Goal: Task Accomplishment & Management: Use online tool/utility

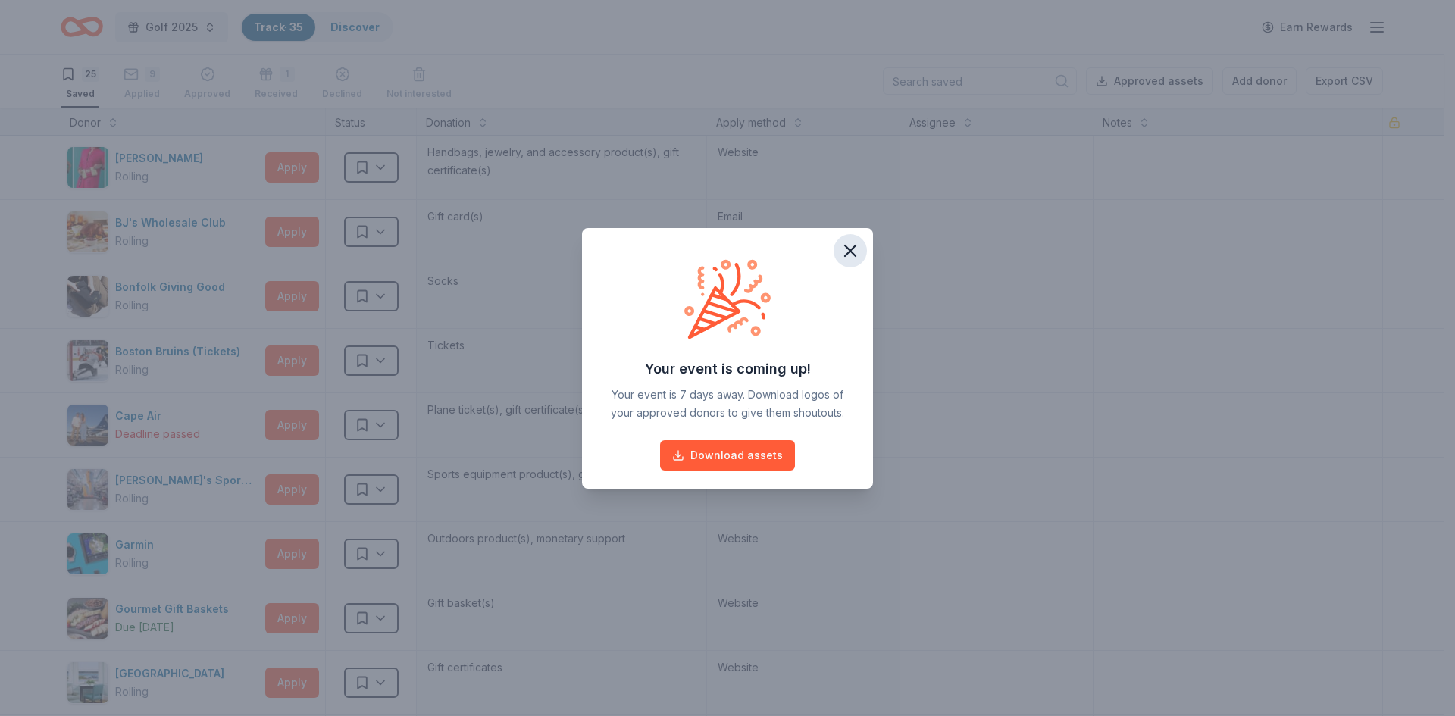
click at [858, 245] on icon "button" at bounding box center [849, 250] width 21 height 21
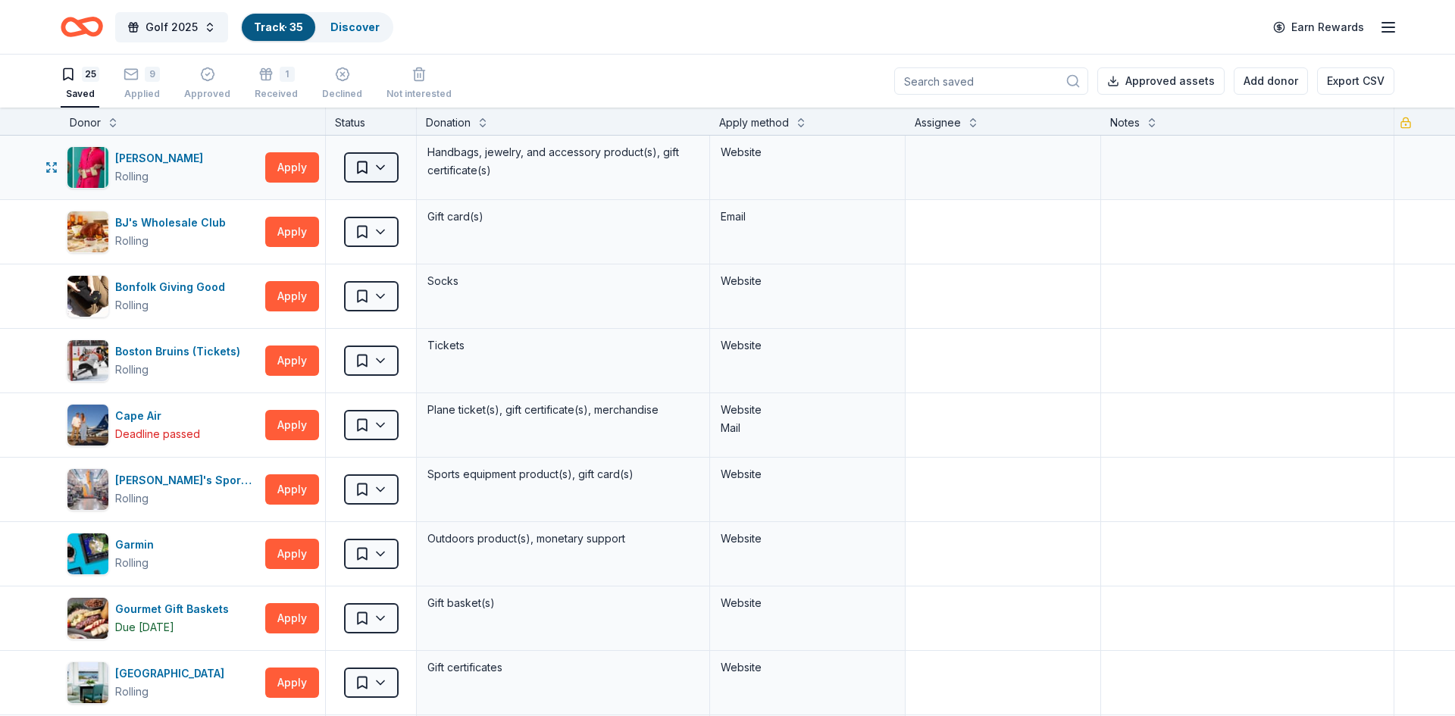
click at [384, 169] on html "Golf 2025 Track · 35 Discover Earn Rewards 25 Saved 9 Applied Approved 1 Receiv…" at bounding box center [727, 358] width 1455 height 716
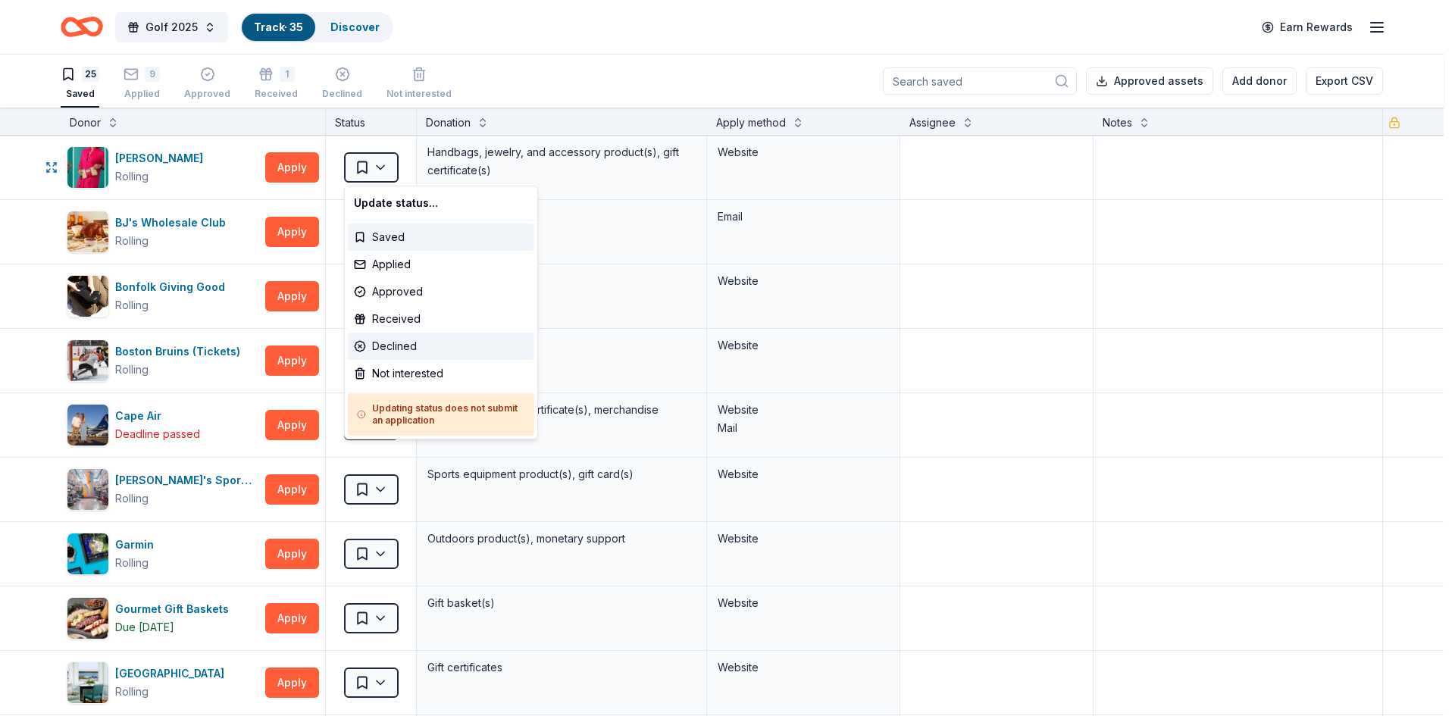
click at [408, 344] on div "Declined" at bounding box center [441, 346] width 186 height 27
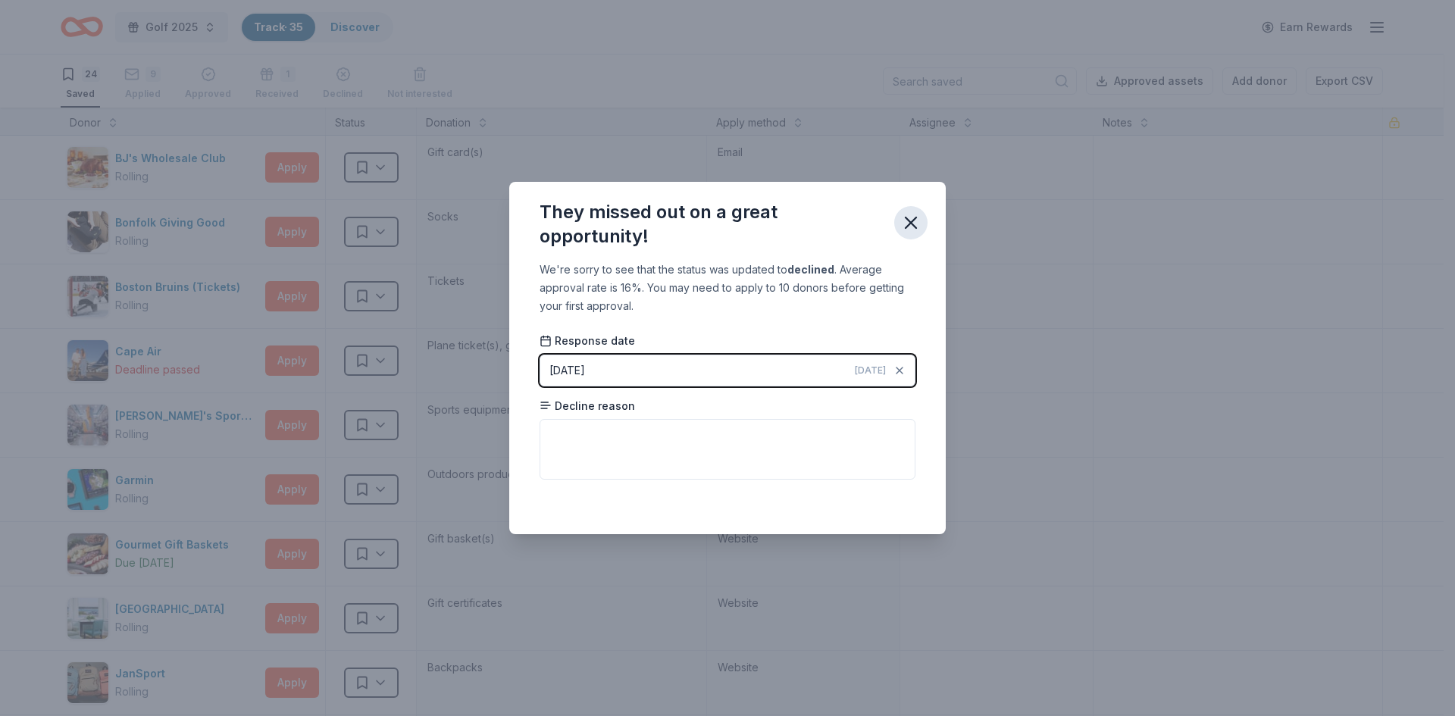
click at [914, 215] on icon "button" at bounding box center [910, 222] width 21 height 21
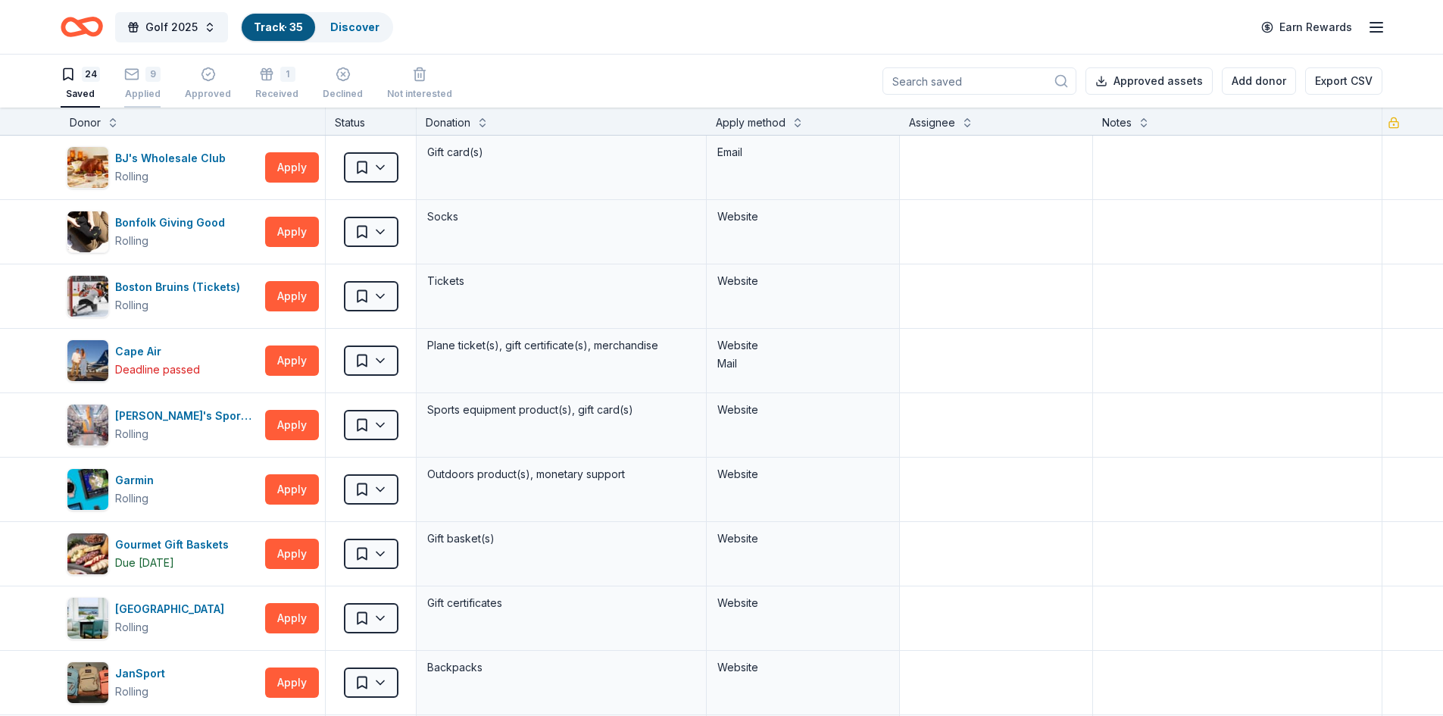
click at [144, 77] on div "9" at bounding box center [142, 74] width 36 height 15
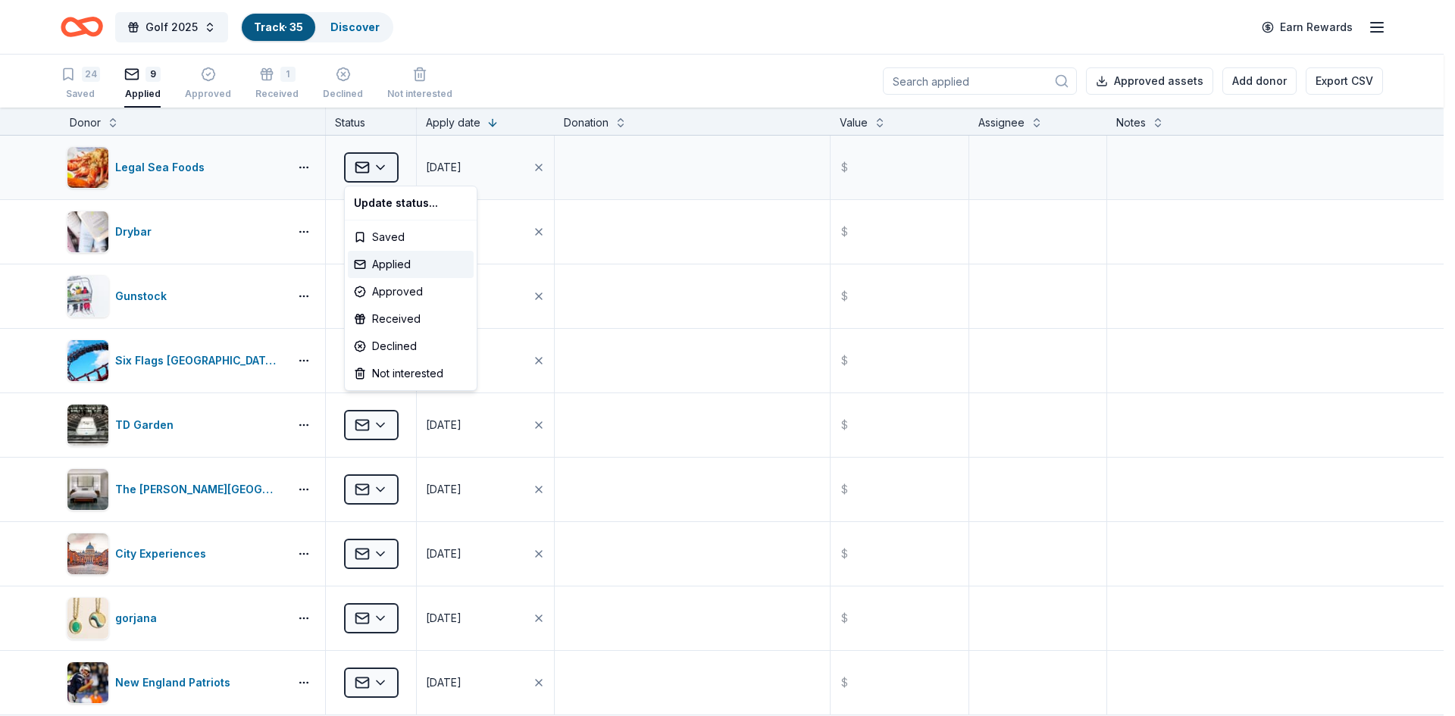
click at [384, 169] on html "Golf 2025 Track · 35 Discover Earn Rewards 24 Saved 9 Applied Approved 1 Receiv…" at bounding box center [727, 358] width 1455 height 716
click at [399, 261] on div "Applied" at bounding box center [411, 264] width 126 height 27
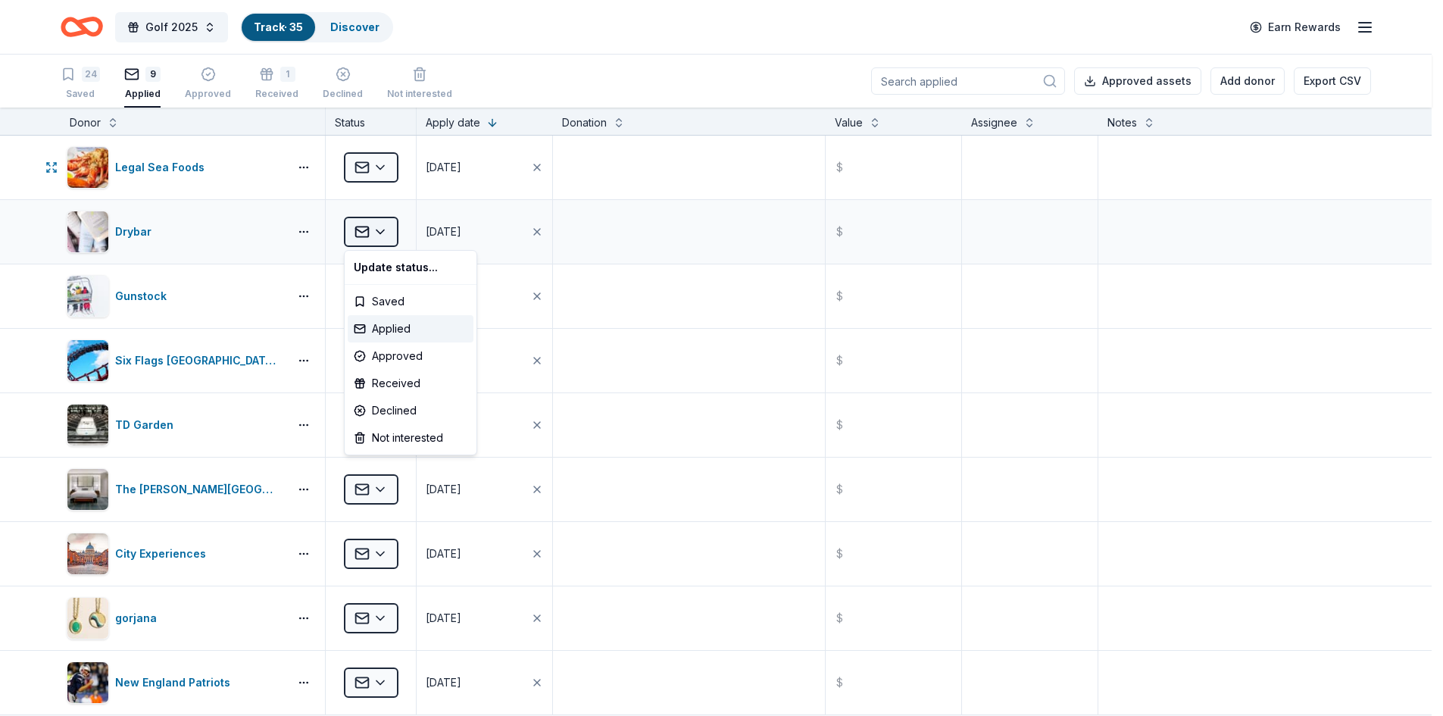
click at [382, 233] on html "Golf 2025 Track · 35 Discover Earn Rewards 24 Saved 9 Applied Approved 1 Receiv…" at bounding box center [721, 358] width 1443 height 716
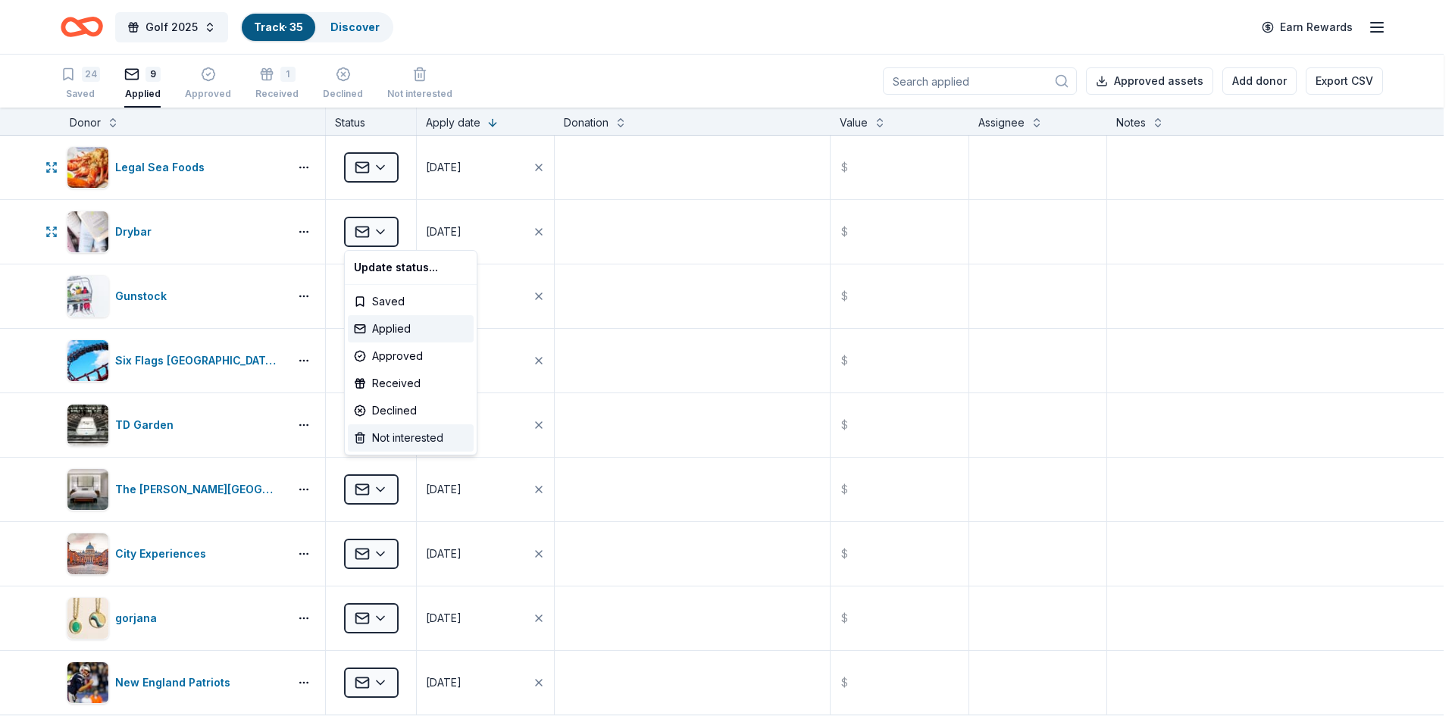
click at [424, 437] on div "Not interested" at bounding box center [411, 437] width 126 height 27
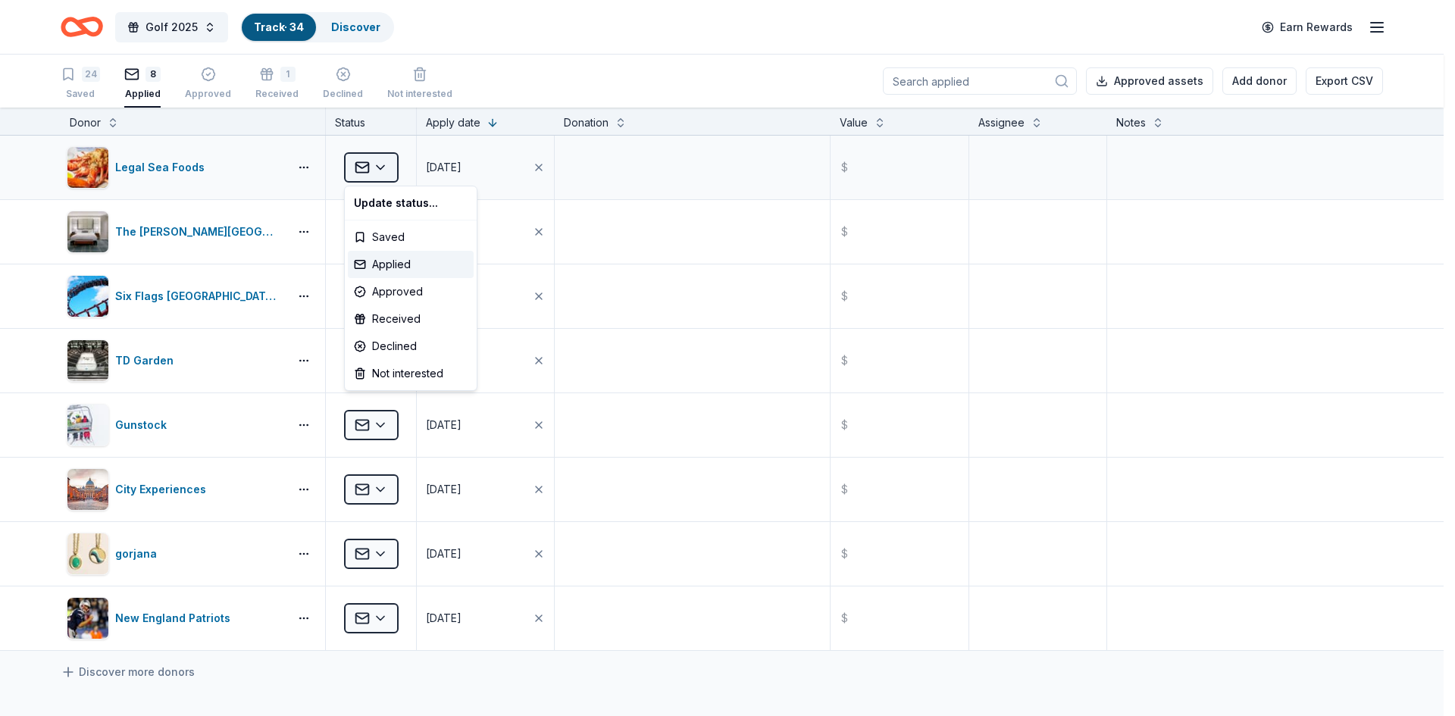
click at [385, 166] on html "Golf 2025 Track · 34 Discover Earn Rewards 24 Saved 8 Applied Approved 1 Receiv…" at bounding box center [727, 358] width 1455 height 716
click at [389, 375] on div "Not interested" at bounding box center [411, 373] width 126 height 27
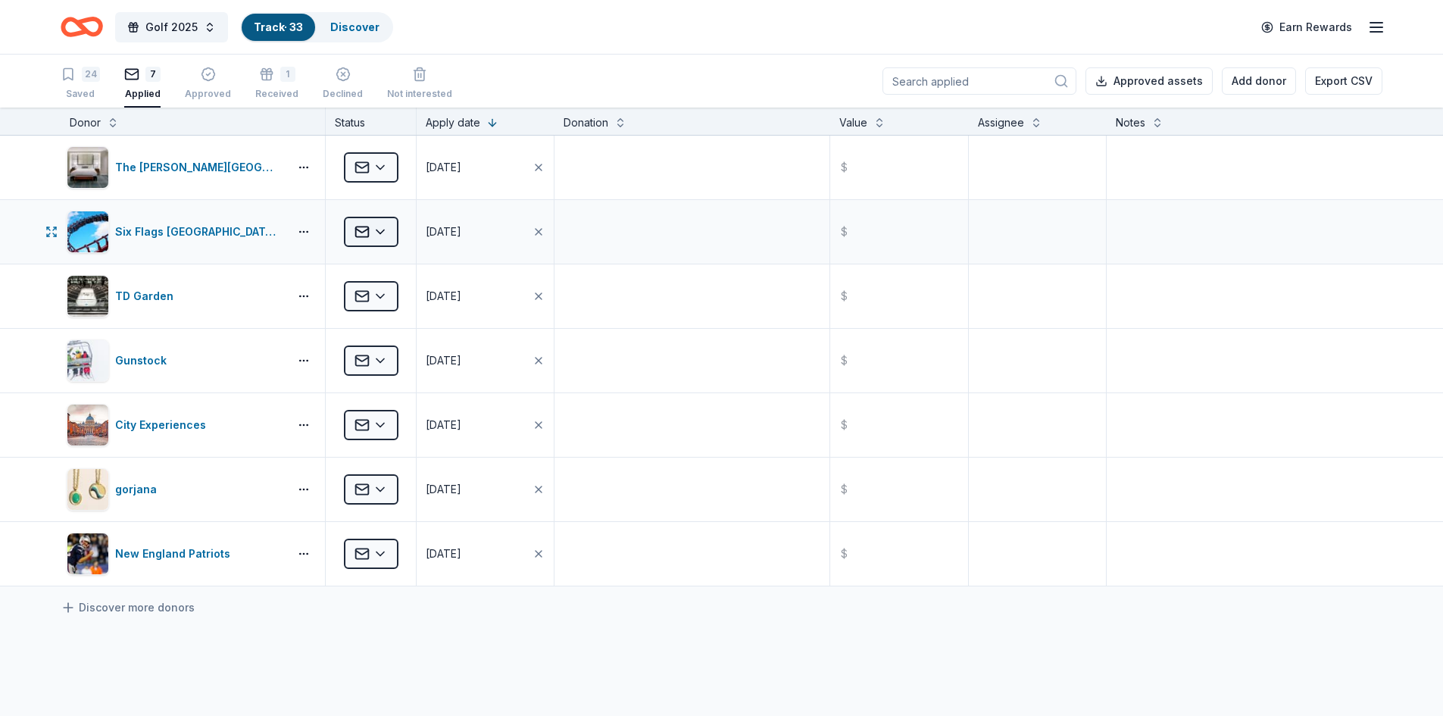
click at [383, 224] on html "Golf 2025 Track · 33 Discover Earn Rewards 24 Saved 7 Applied Approved 1 Receiv…" at bounding box center [721, 358] width 1443 height 716
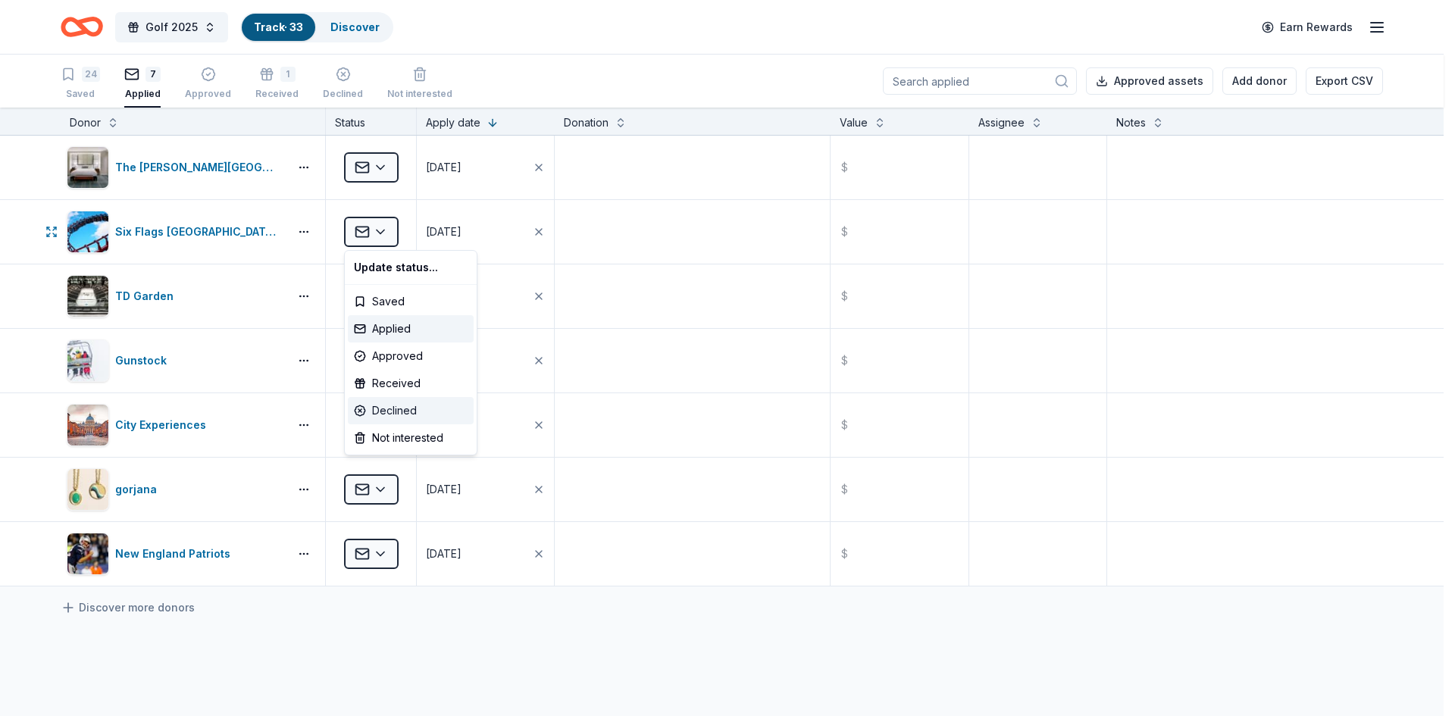
click at [421, 414] on div "Declined" at bounding box center [411, 410] width 126 height 27
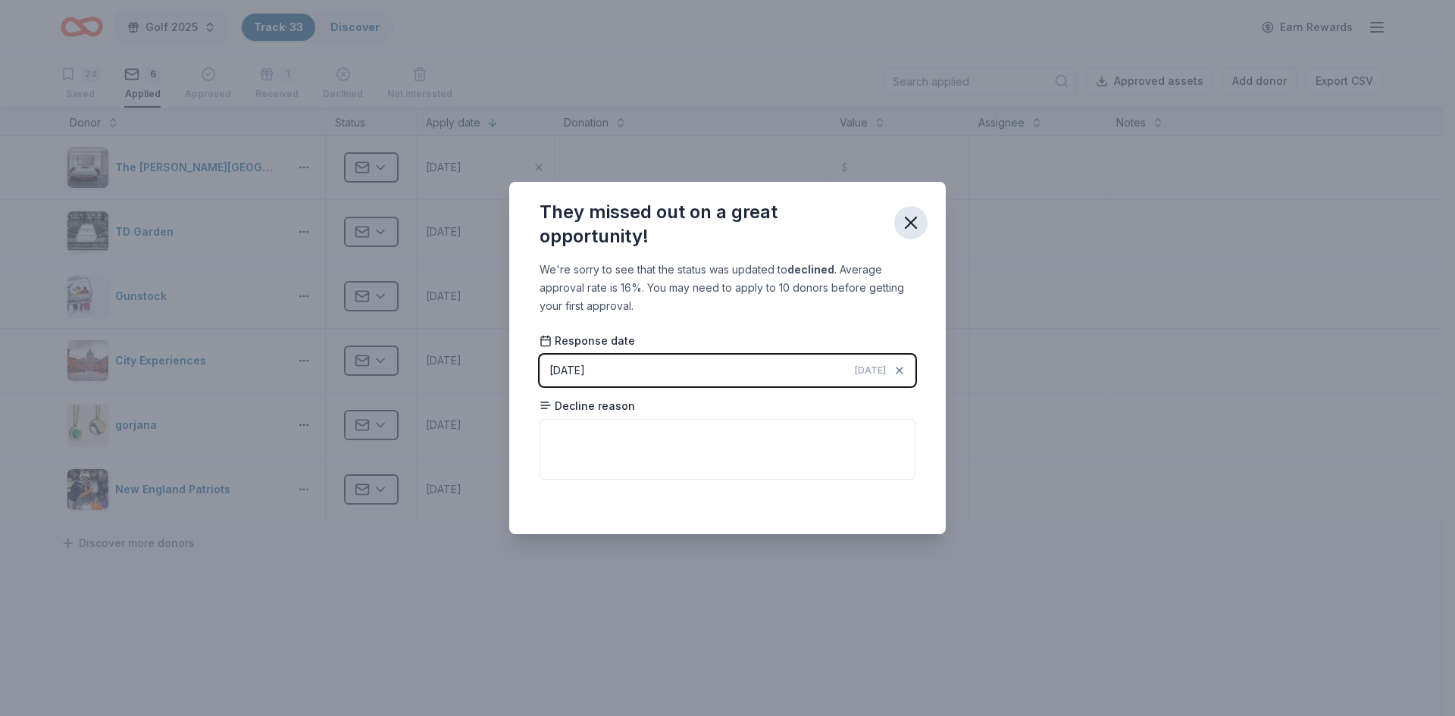
click at [915, 221] on icon "button" at bounding box center [910, 222] width 21 height 21
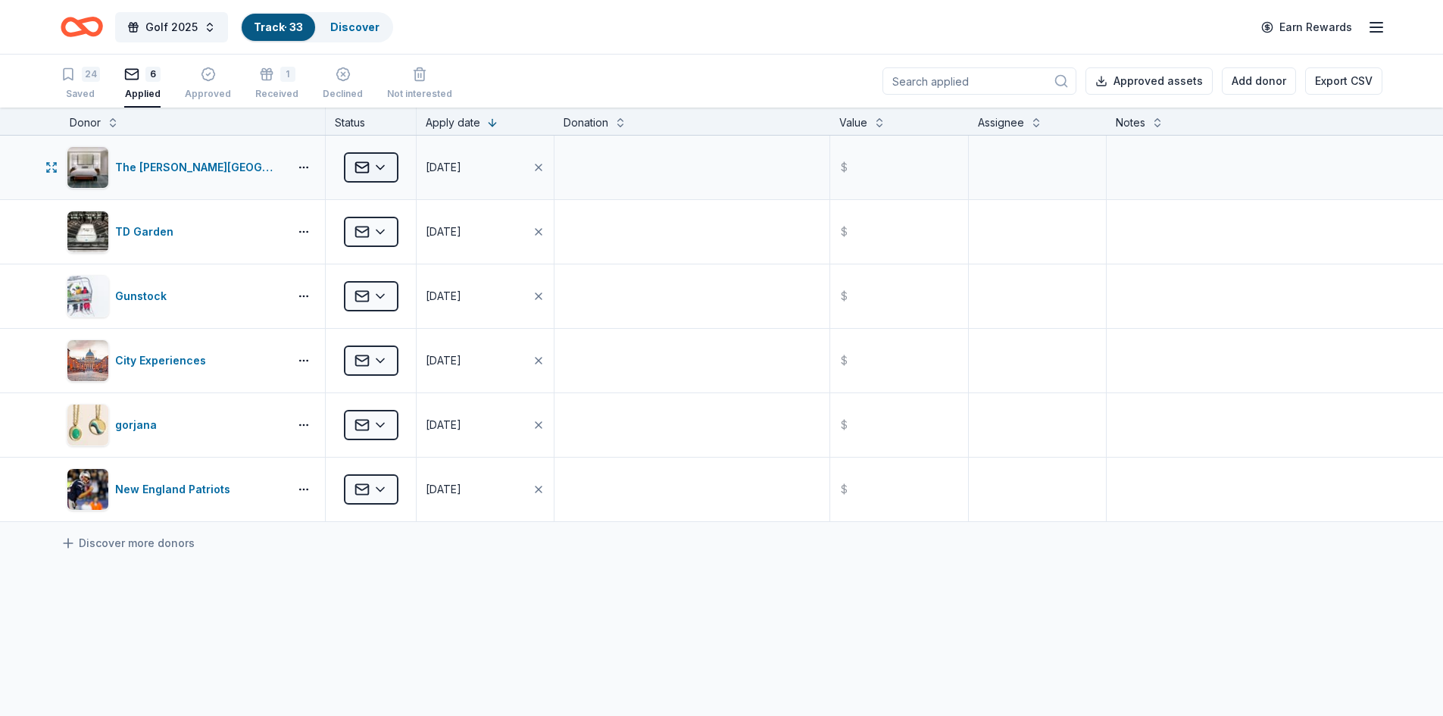
click at [384, 167] on html "Golf 2025 Track · 33 Discover Earn Rewards 24 Saved 6 Applied Approved 1 Receiv…" at bounding box center [721, 358] width 1443 height 716
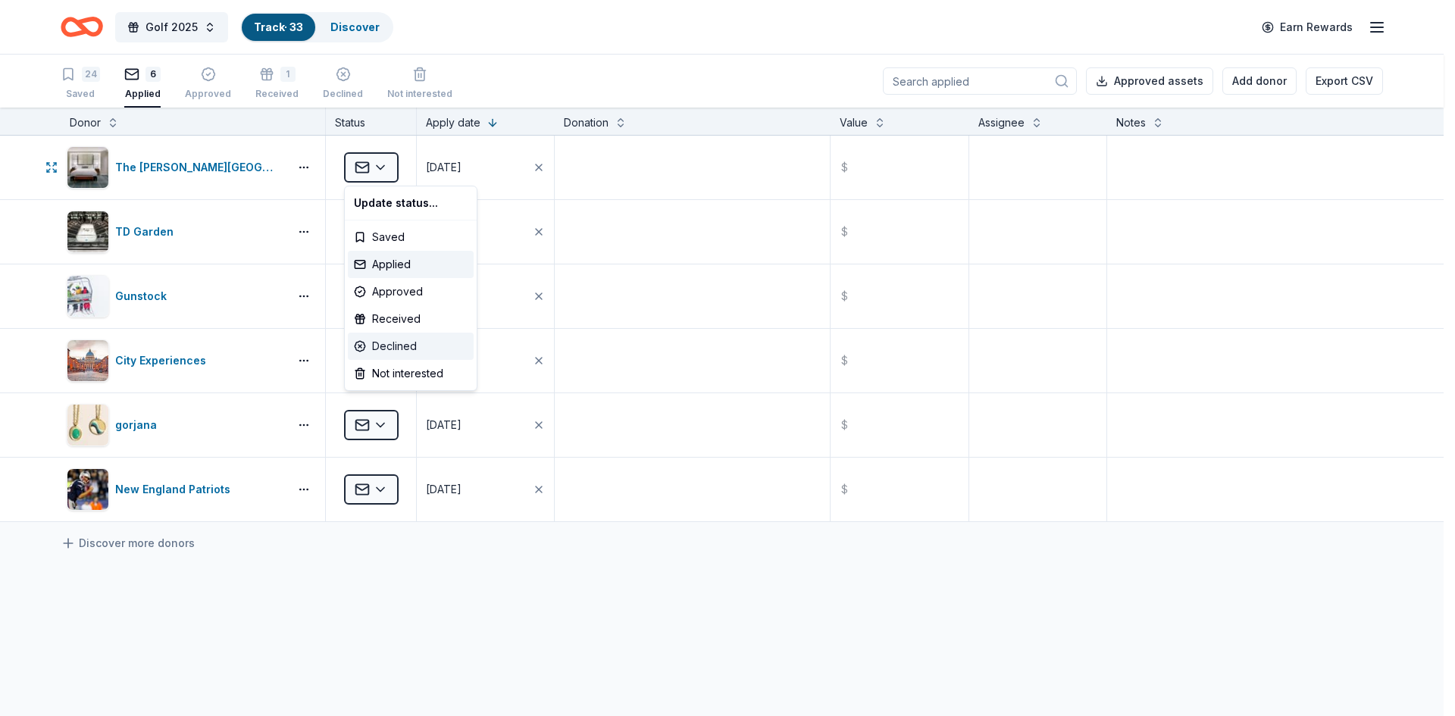
click at [413, 343] on div "Declined" at bounding box center [411, 346] width 126 height 27
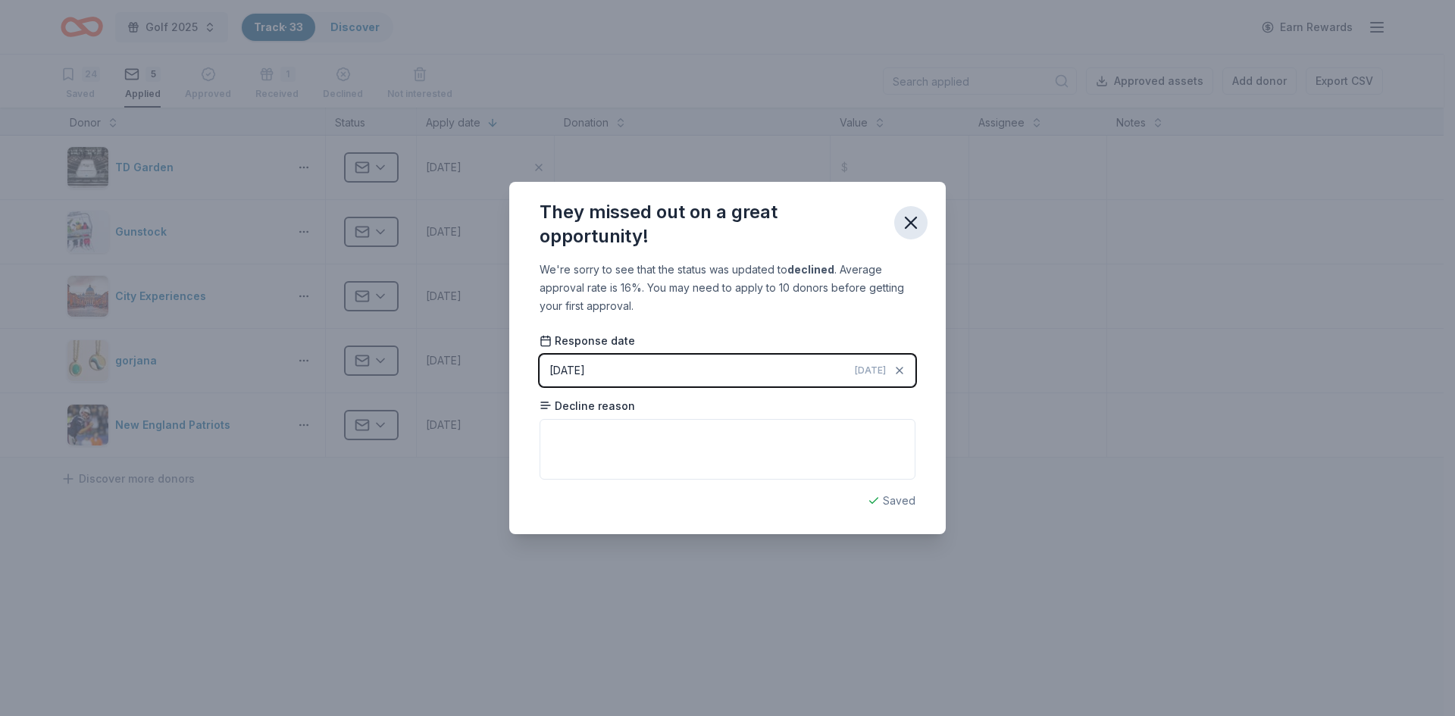
click at [916, 222] on icon "button" at bounding box center [910, 222] width 21 height 21
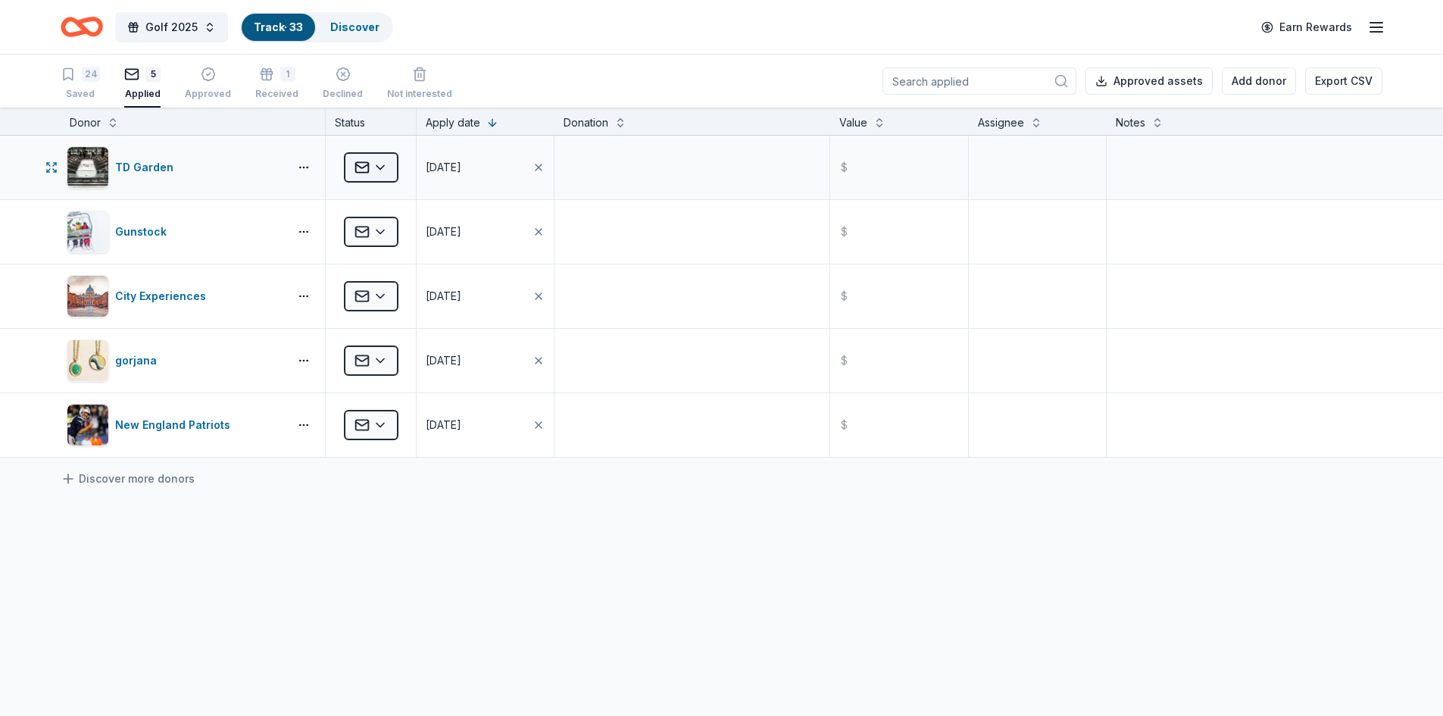
click at [382, 167] on html "Golf 2025 Track · 33 Discover Earn Rewards 24 Saved 5 Applied Approved 1 Receiv…" at bounding box center [721, 358] width 1443 height 716
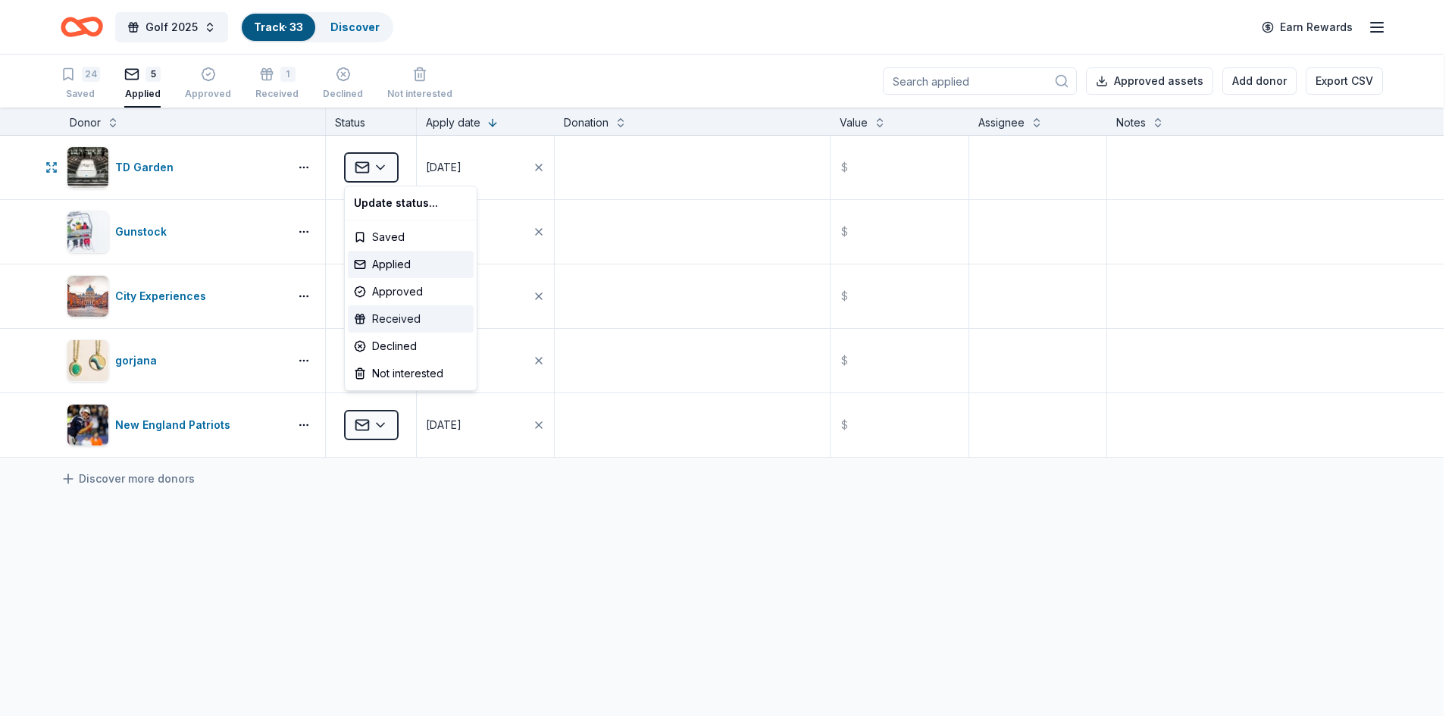
click at [402, 318] on div "Received" at bounding box center [411, 318] width 126 height 27
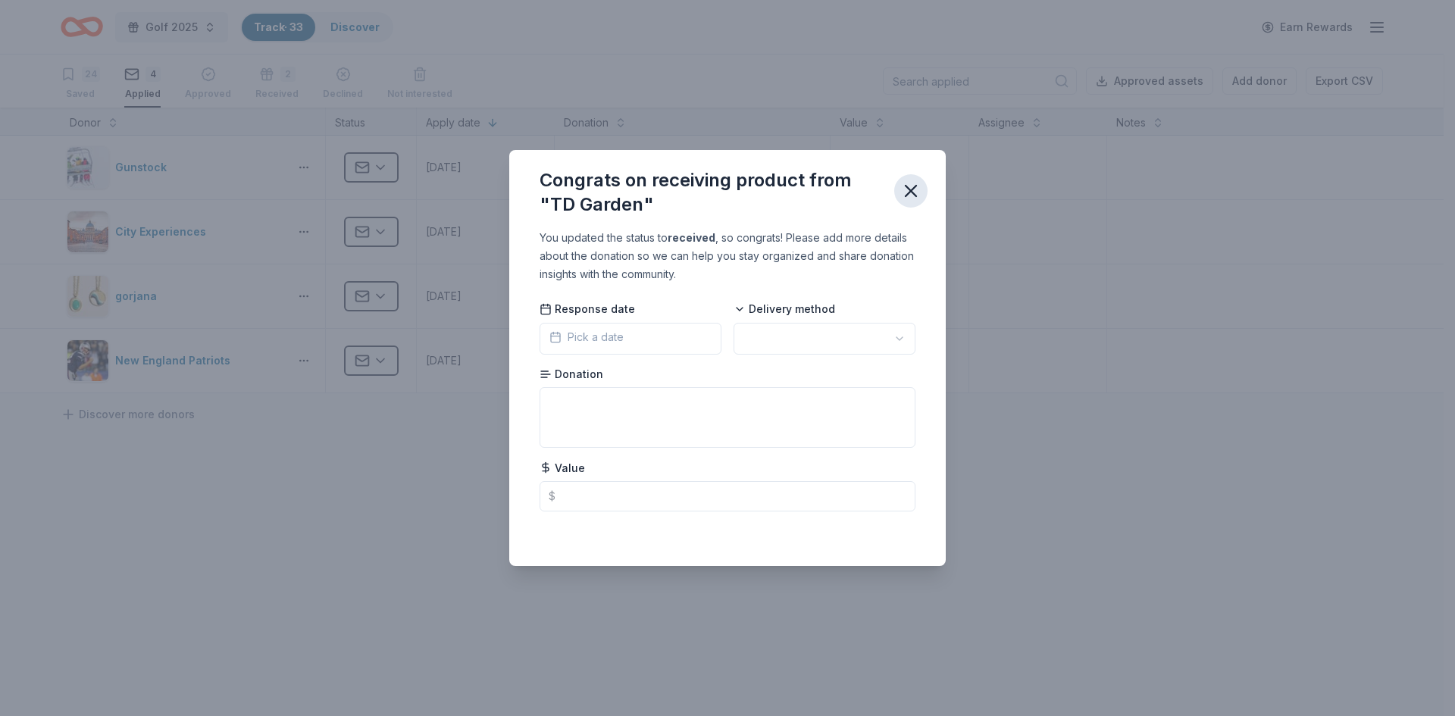
click at [911, 189] on icon "button" at bounding box center [910, 190] width 21 height 21
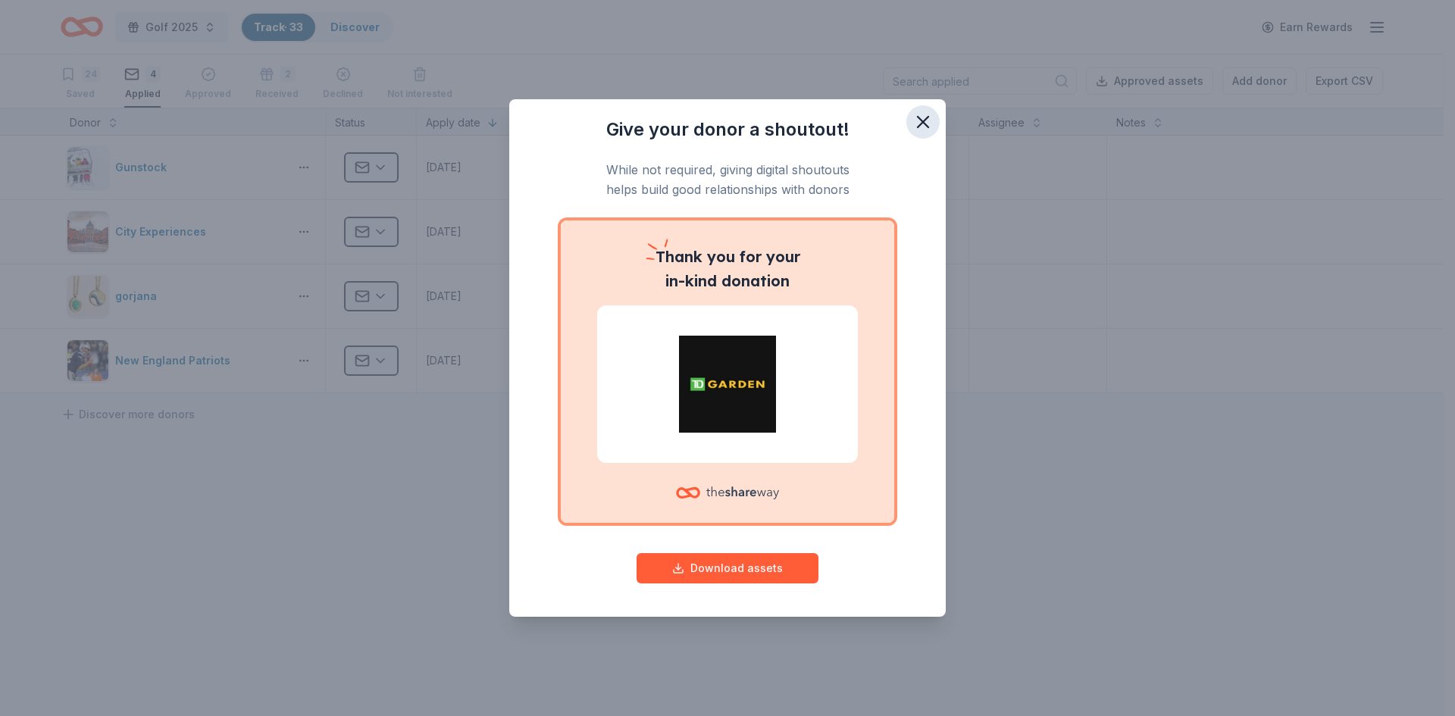
click at [931, 117] on icon "button" at bounding box center [922, 121] width 21 height 21
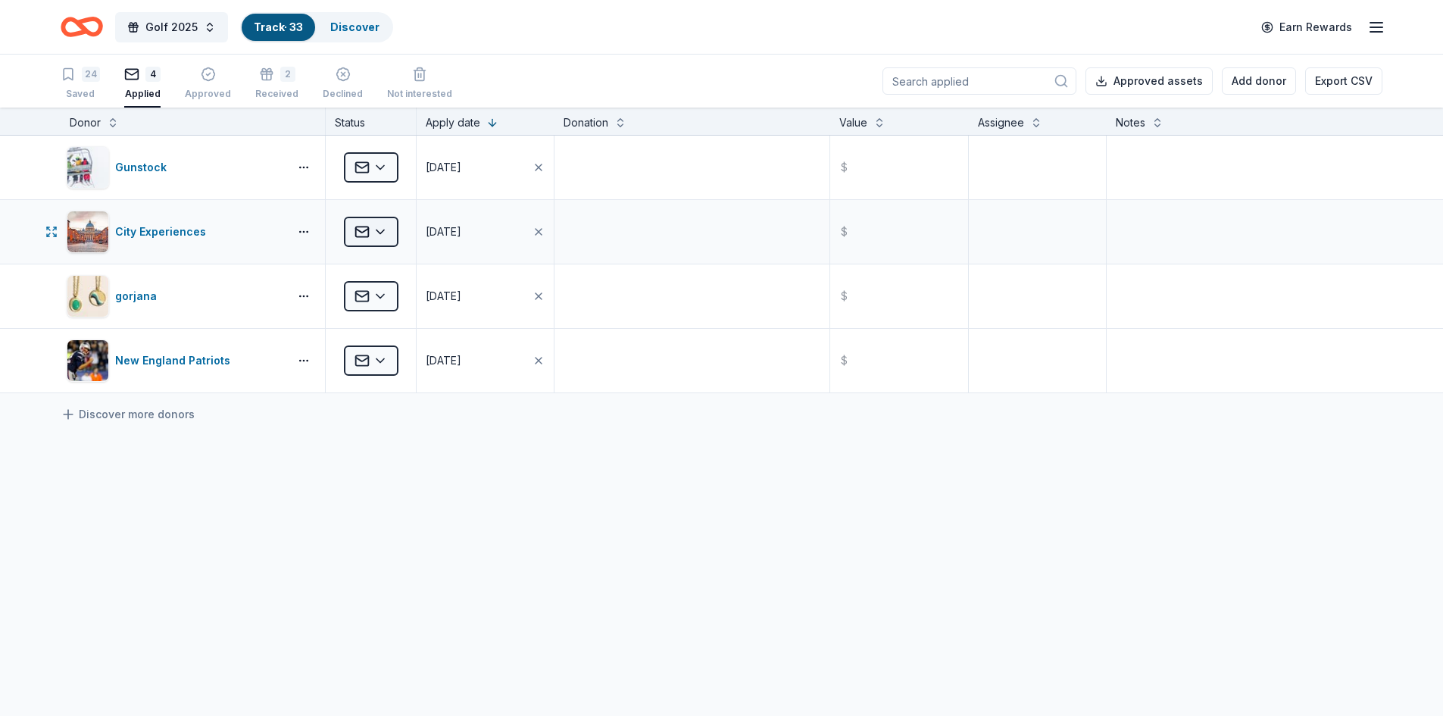
click at [383, 230] on html "Golf 2025 Track · 33 Discover Earn Rewards 24 Saved 4 Applied Approved 2 Receiv…" at bounding box center [721, 358] width 1443 height 716
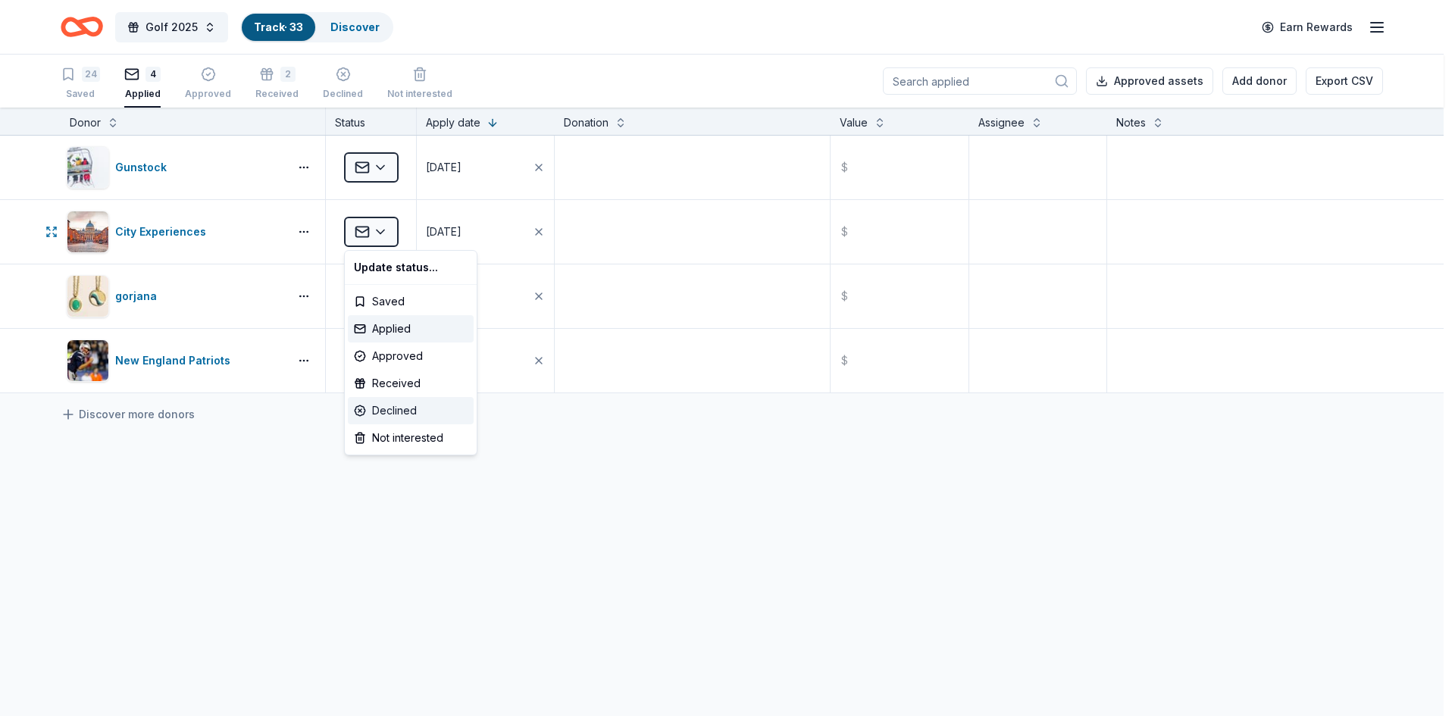
click at [389, 408] on div "Declined" at bounding box center [411, 410] width 126 height 27
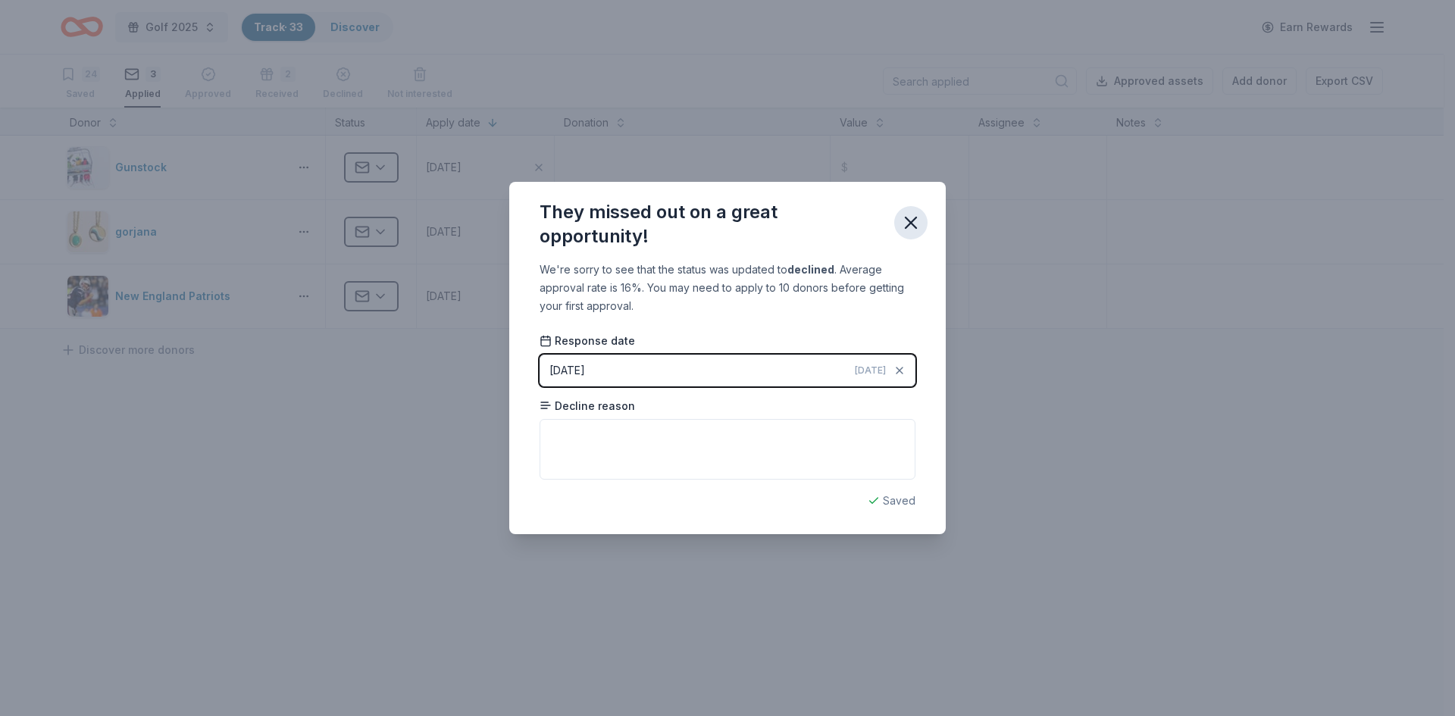
click at [916, 217] on icon "button" at bounding box center [910, 222] width 21 height 21
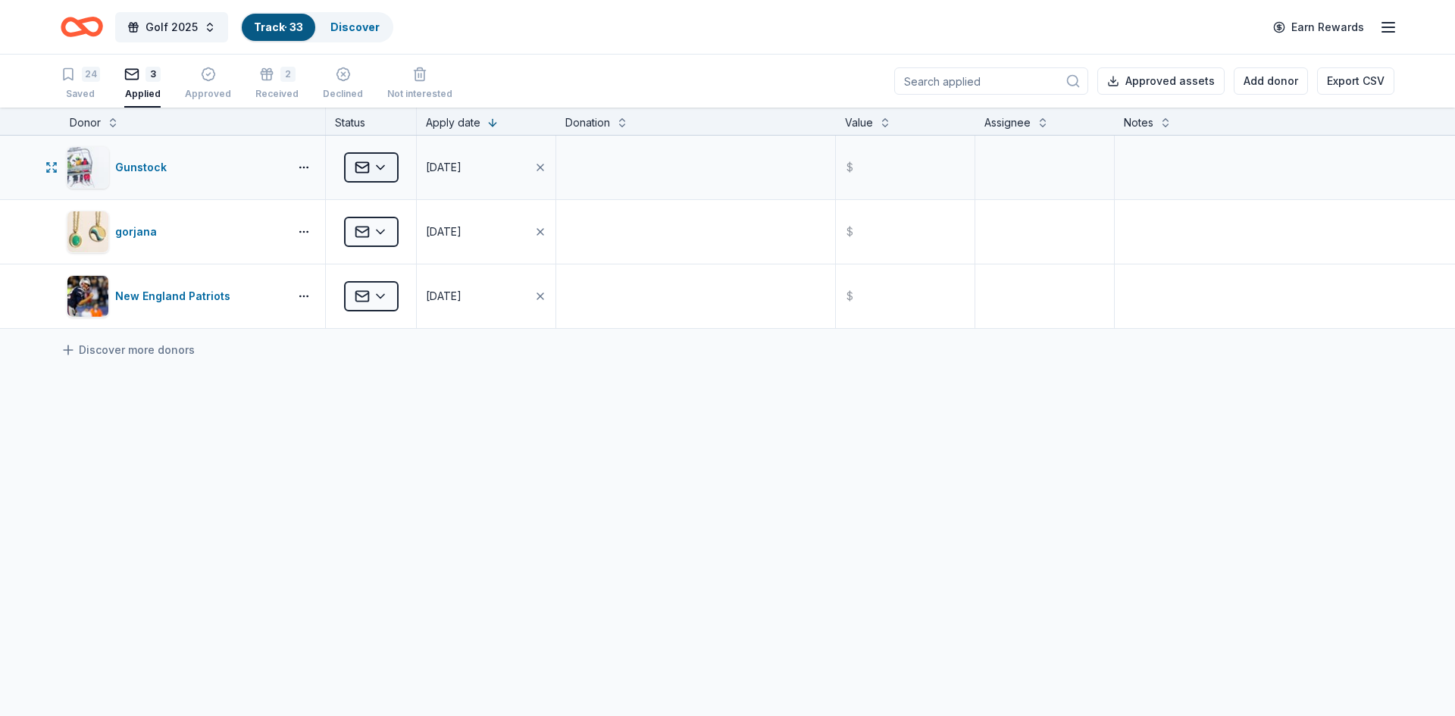
click at [380, 173] on html "Golf 2025 Track · 33 Discover Earn Rewards 24 Saved 3 Applied Approved 2 Receiv…" at bounding box center [727, 358] width 1455 height 716
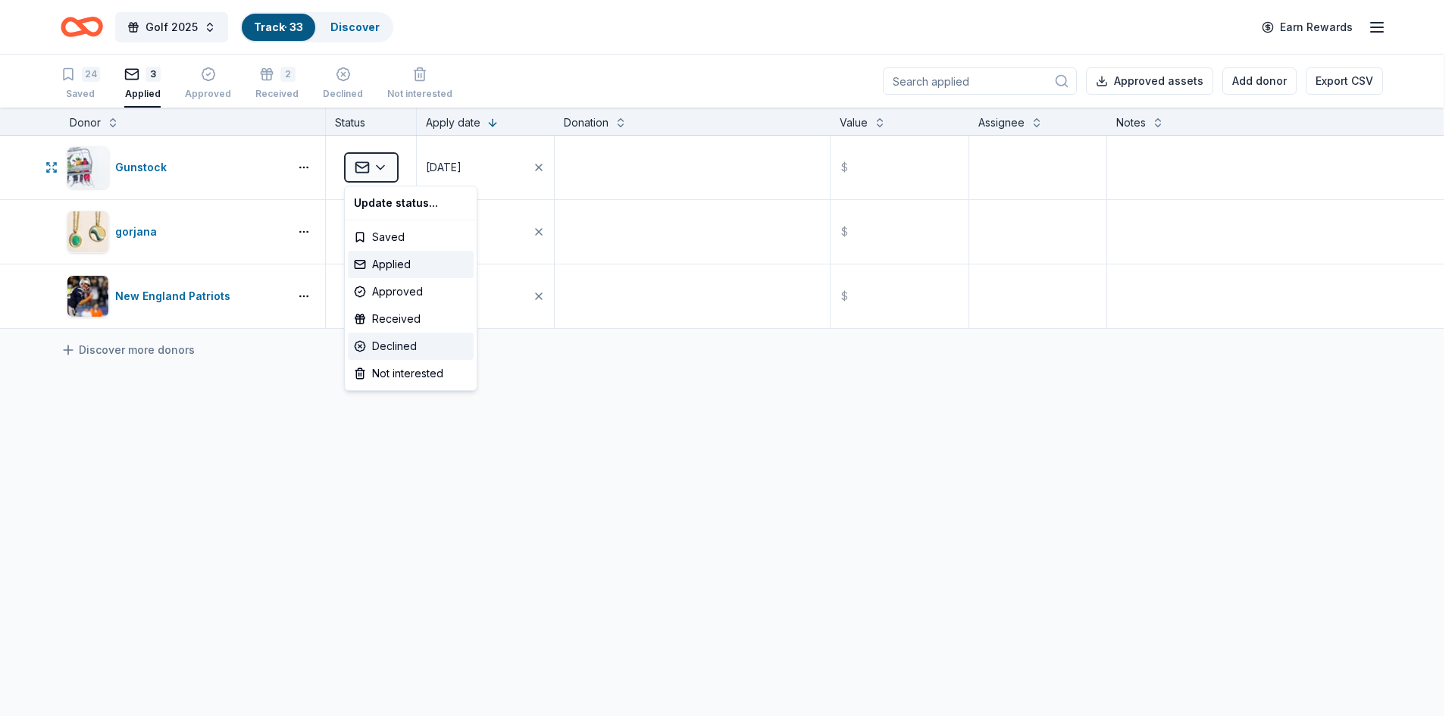
click at [392, 347] on div "Declined" at bounding box center [411, 346] width 126 height 27
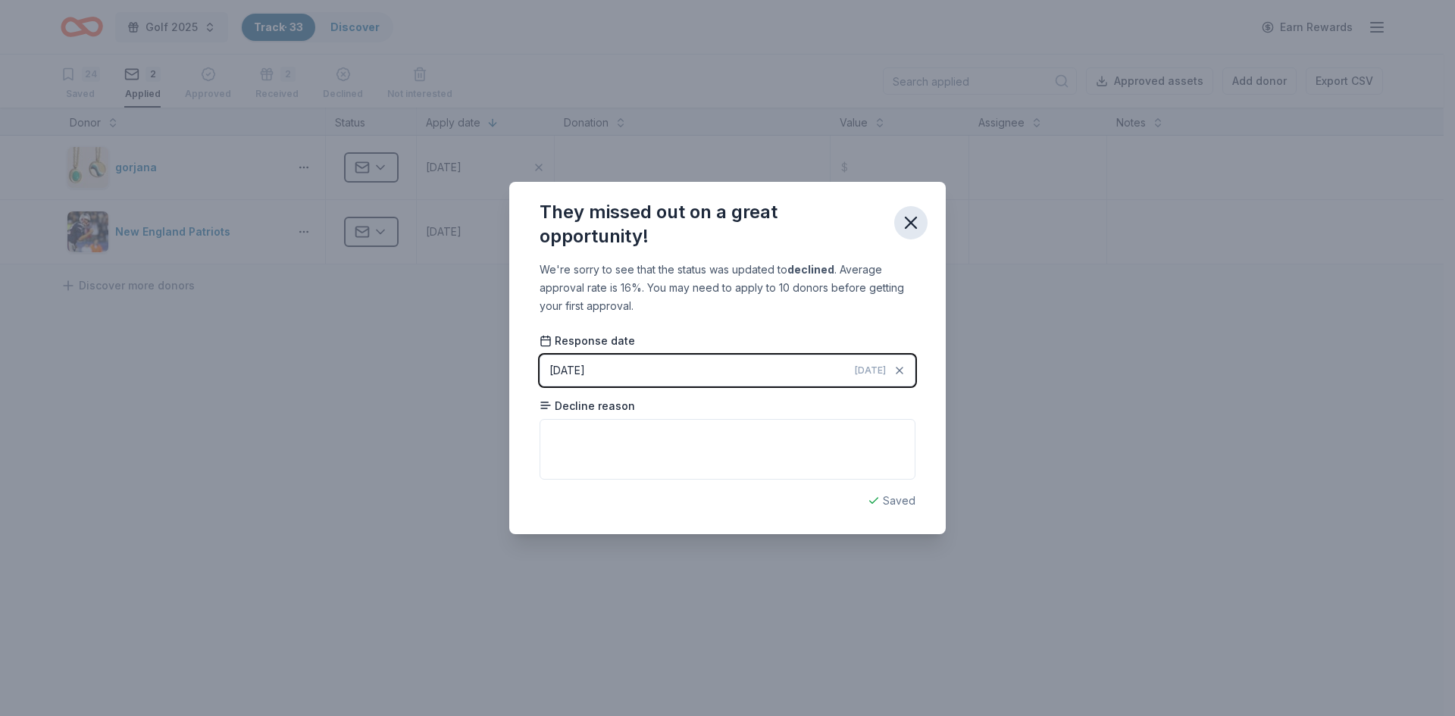
click at [915, 221] on icon "button" at bounding box center [910, 222] width 21 height 21
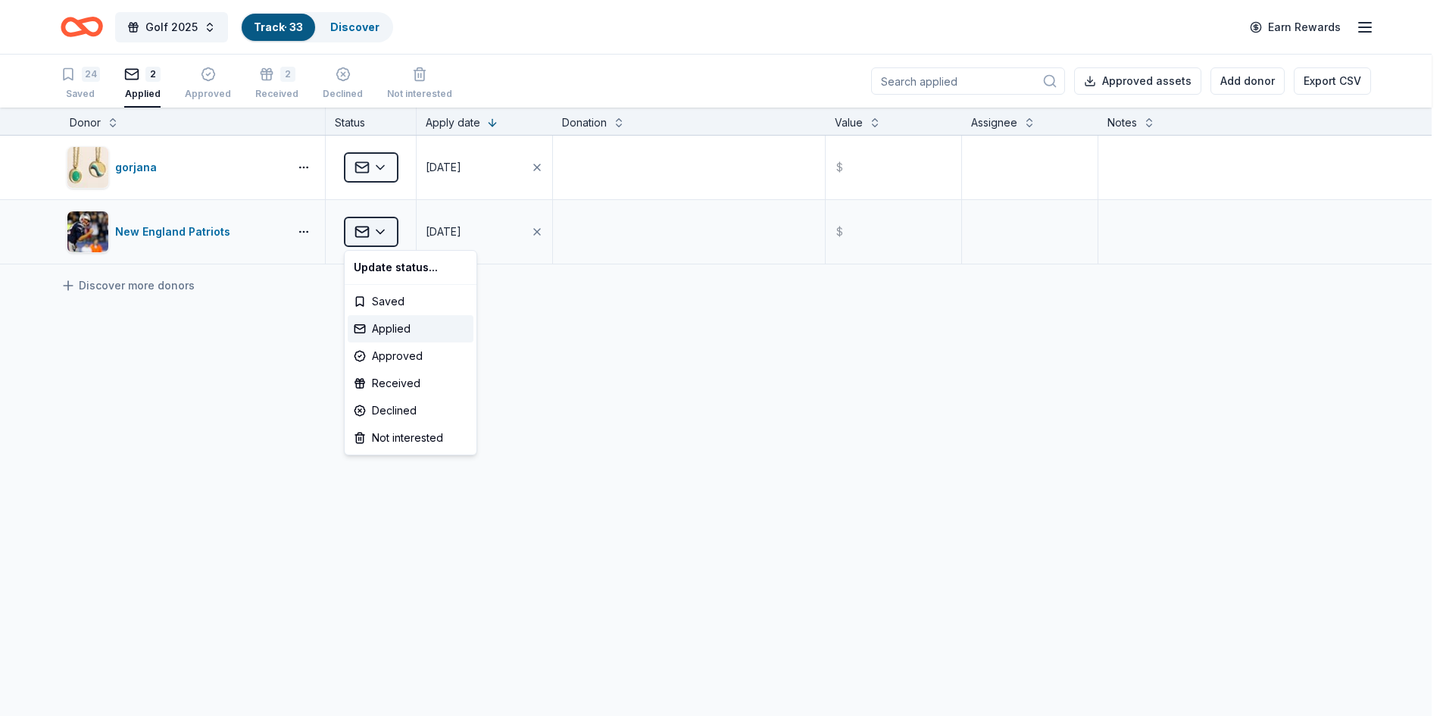
click at [385, 233] on html "Golf 2025 Track · 33 Discover Earn Rewards 24 Saved 2 Applied Approved 2 Receiv…" at bounding box center [721, 358] width 1443 height 716
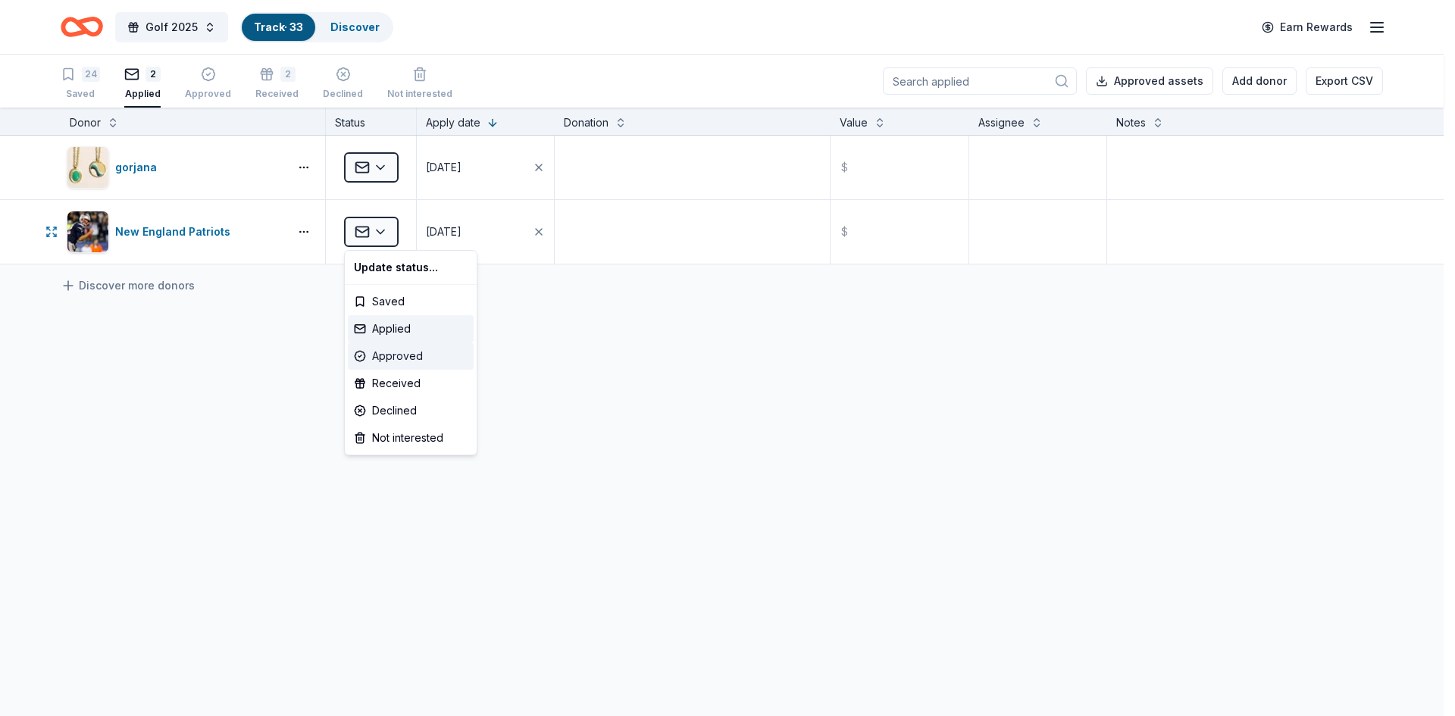
click at [392, 352] on div "Approved" at bounding box center [411, 355] width 126 height 27
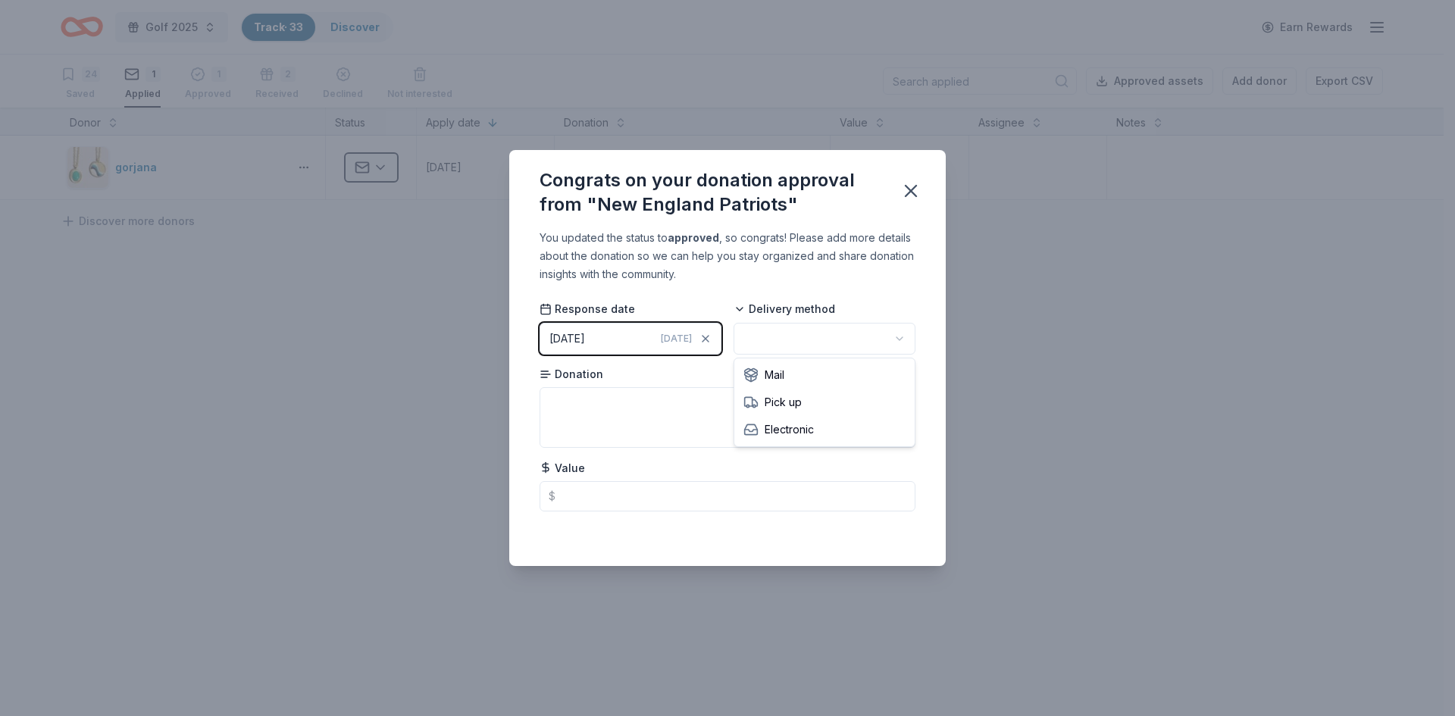
click at [899, 335] on html "Golf 2025 Track · 33 Discover Earn Rewards 24 Saved 1 Applied 1 Approved 2 Rece…" at bounding box center [727, 358] width 1455 height 716
click at [628, 408] on textarea at bounding box center [727, 417] width 376 height 61
type textarea "autographed photo"
click at [910, 187] on icon "button" at bounding box center [910, 190] width 21 height 21
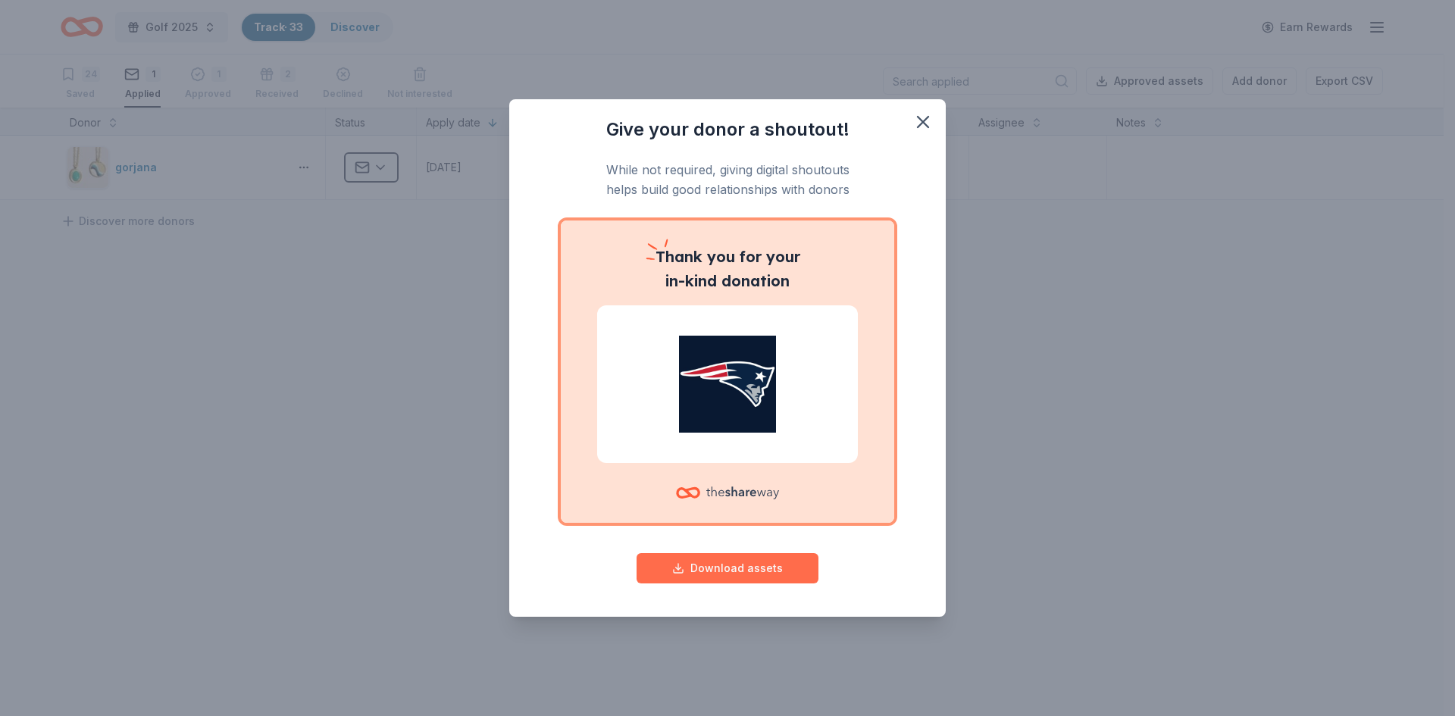
click at [779, 567] on button "Download assets" at bounding box center [727, 568] width 182 height 30
click at [918, 122] on icon "button" at bounding box center [922, 121] width 21 height 21
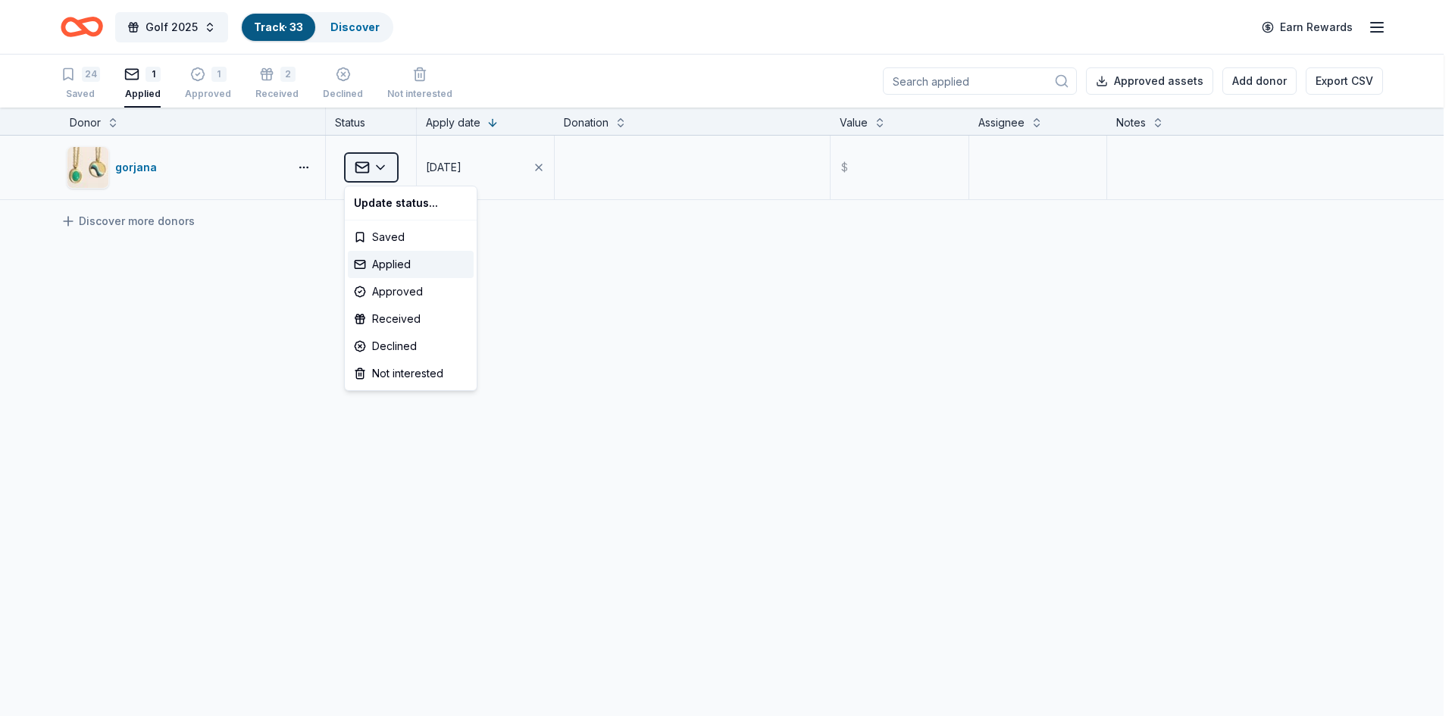
click at [380, 167] on html "Golf 2025 Track · 33 Discover Earn Rewards 24 Saved 1 Applied 1 Approved 2 Rece…" at bounding box center [727, 358] width 1455 height 716
click at [381, 286] on div "Approved" at bounding box center [411, 291] width 126 height 27
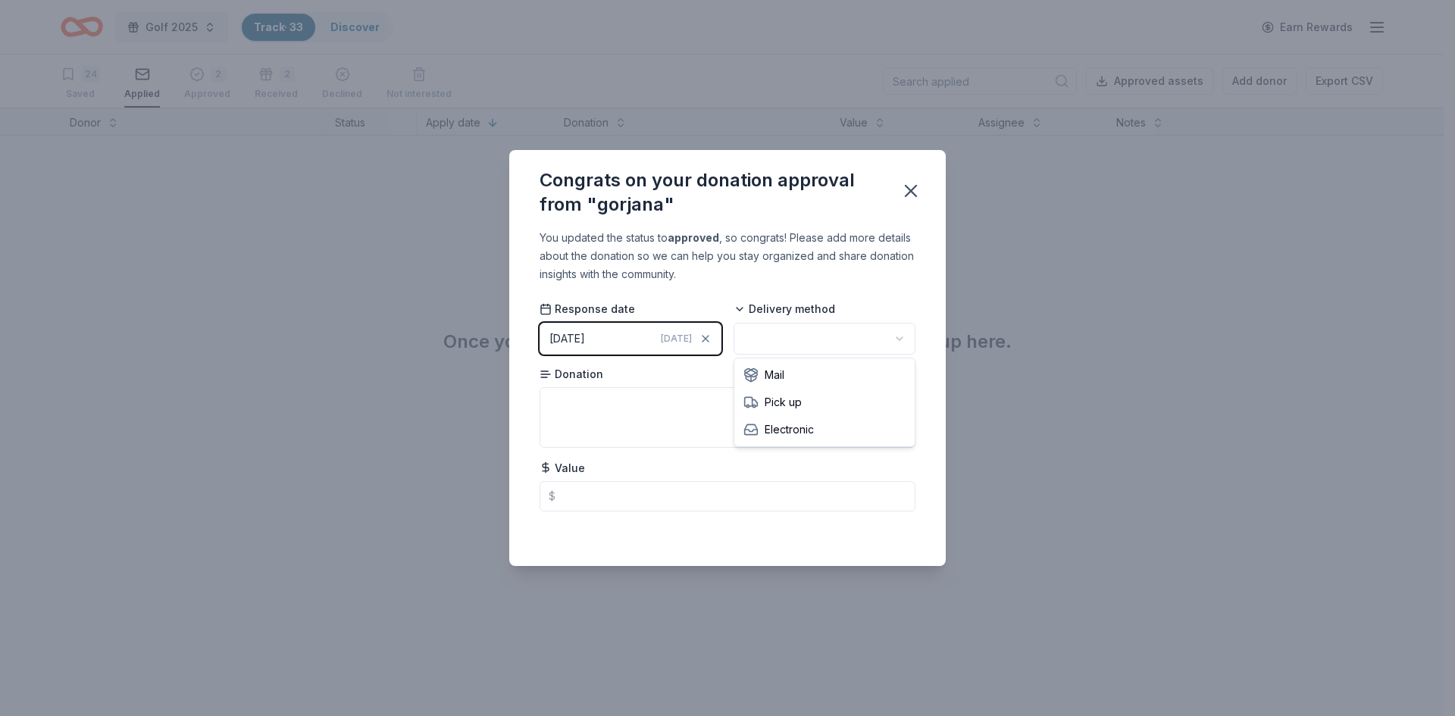
click at [899, 336] on html "Golf 2025 Track · 33 Discover Earn Rewards 24 Saved Applied 2 Approved 2 Receiv…" at bounding box center [727, 358] width 1455 height 716
click at [917, 186] on icon "button" at bounding box center [910, 190] width 21 height 21
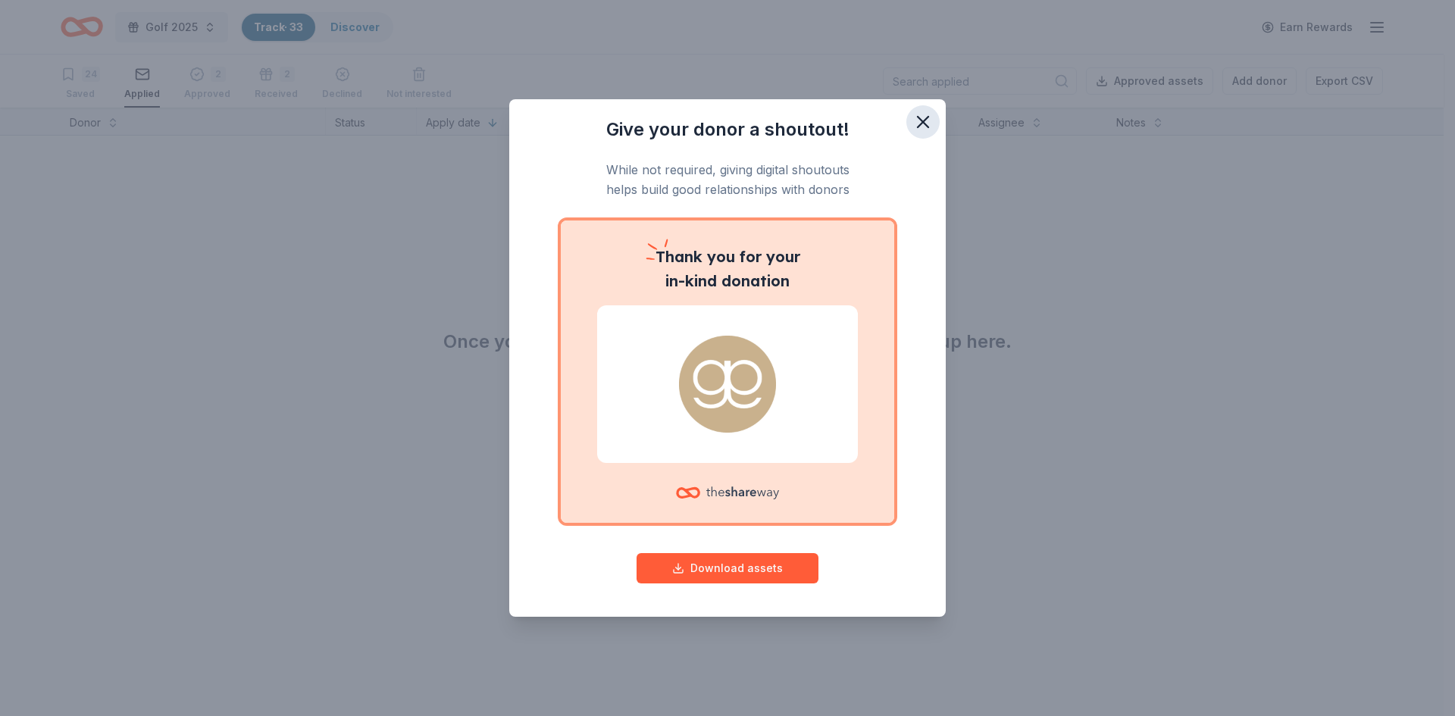
click at [924, 120] on icon "button" at bounding box center [923, 122] width 11 height 11
